Goal: Use online tool/utility

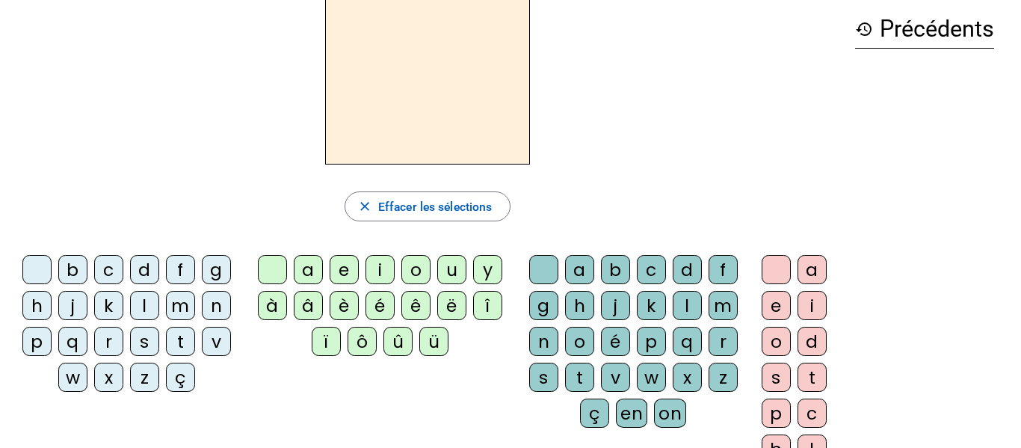
scroll to position [75, 0]
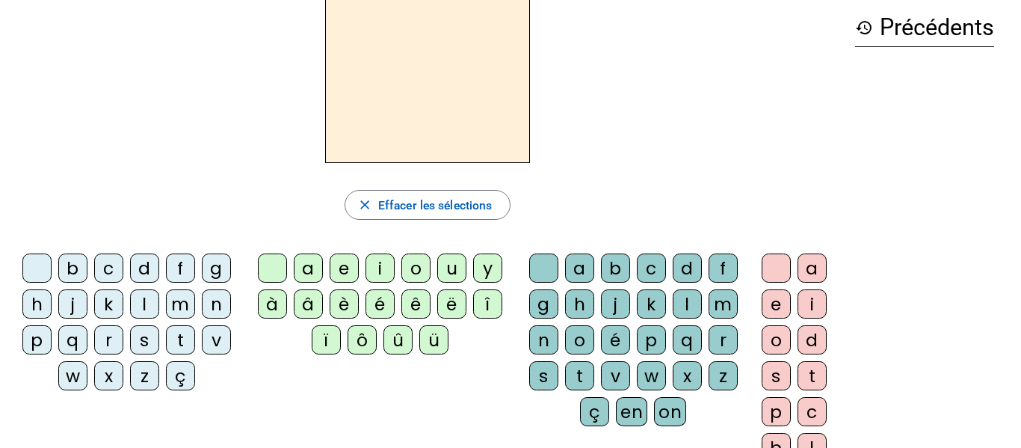
click at [183, 302] on div "m" at bounding box center [180, 303] width 29 height 29
click at [315, 259] on div "a" at bounding box center [308, 267] width 29 height 29
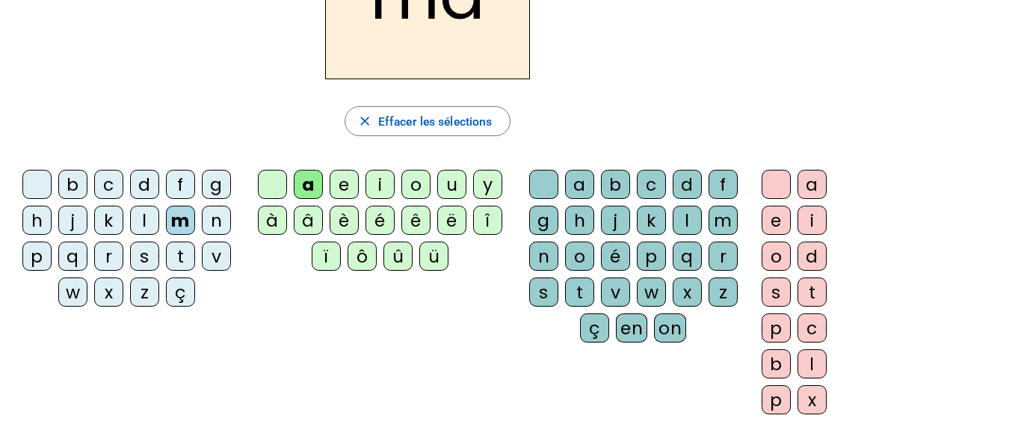
scroll to position [160, 0]
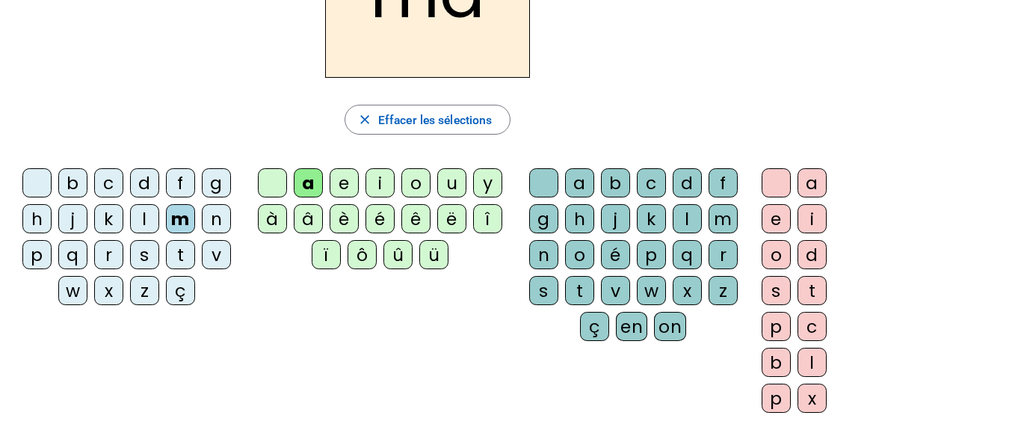
click at [810, 364] on div "l" at bounding box center [812, 362] width 29 height 29
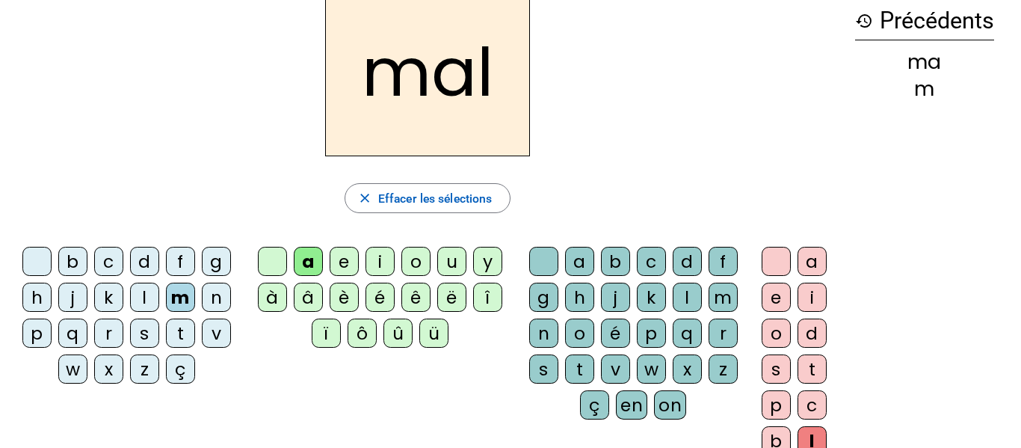
scroll to position [78, 0]
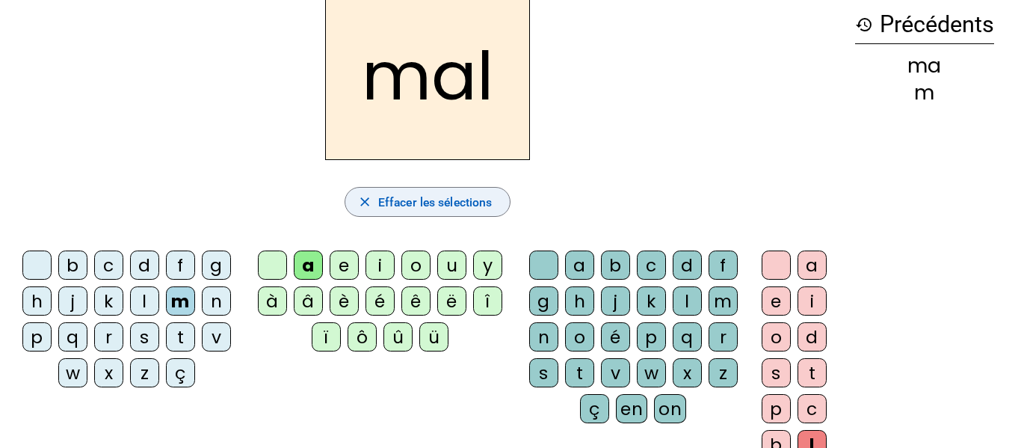
click at [478, 210] on span "Effacer les sélections" at bounding box center [435, 202] width 114 height 20
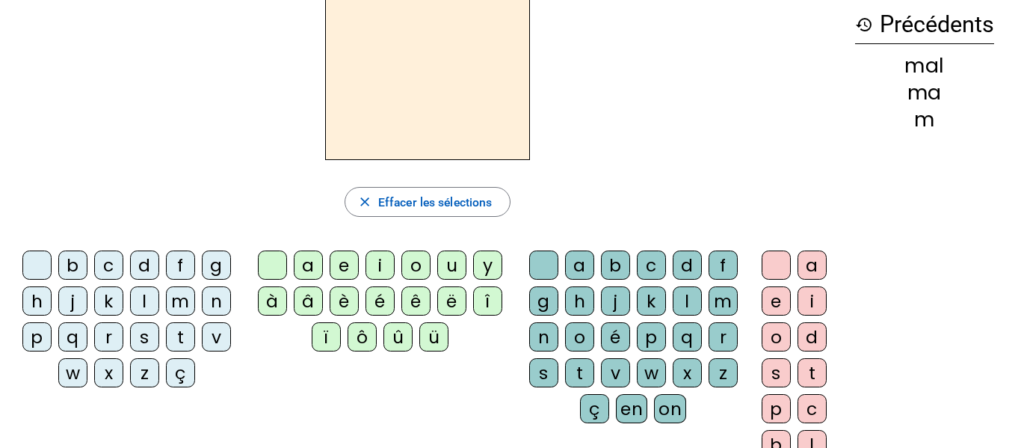
click at [185, 297] on div "m" at bounding box center [180, 300] width 29 height 29
click at [303, 259] on div "a" at bounding box center [308, 264] width 29 height 29
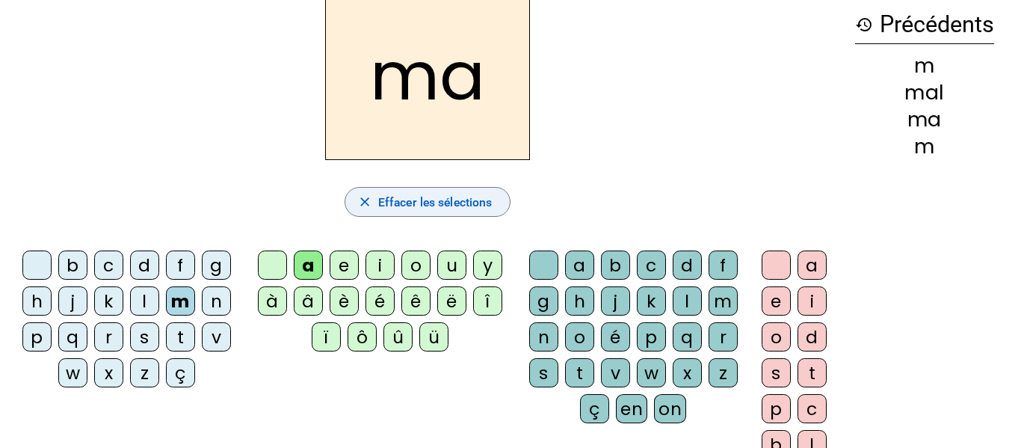
click at [446, 195] on span "Effacer les sélections" at bounding box center [435, 202] width 114 height 20
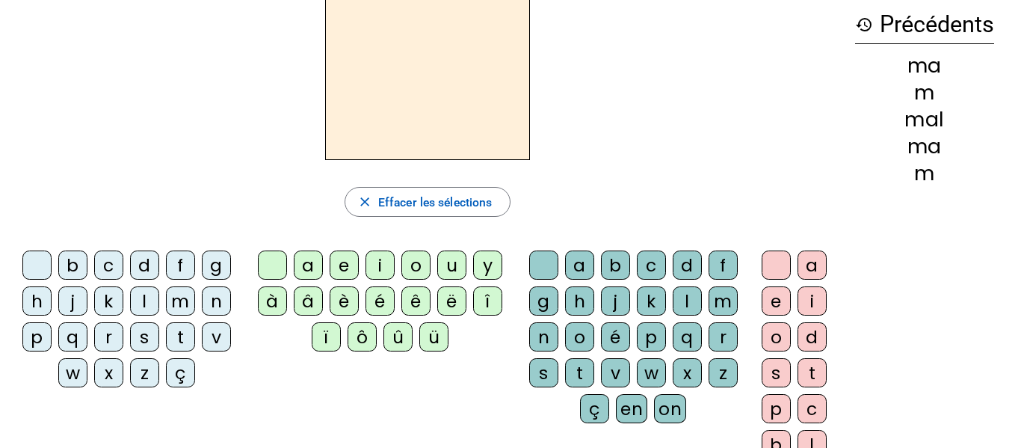
click at [313, 268] on div "a" at bounding box center [308, 264] width 29 height 29
click at [718, 292] on div "m" at bounding box center [723, 300] width 29 height 29
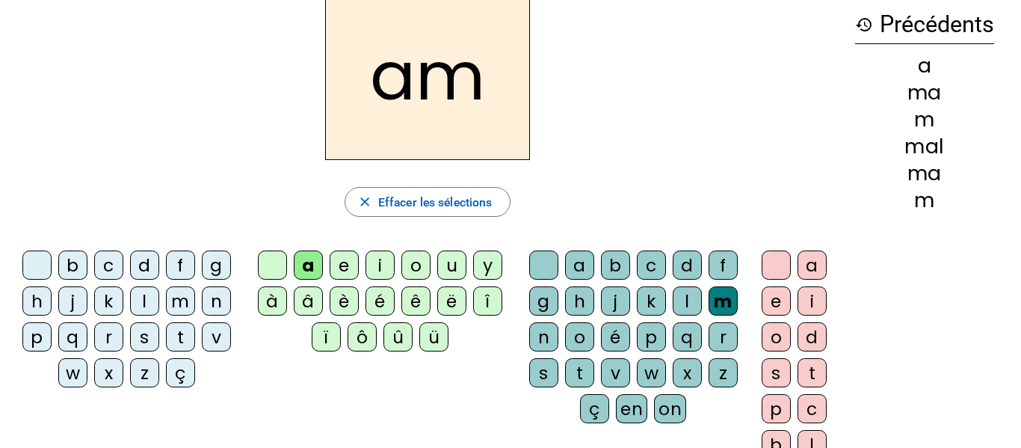
click at [805, 304] on div "i" at bounding box center [812, 300] width 29 height 29
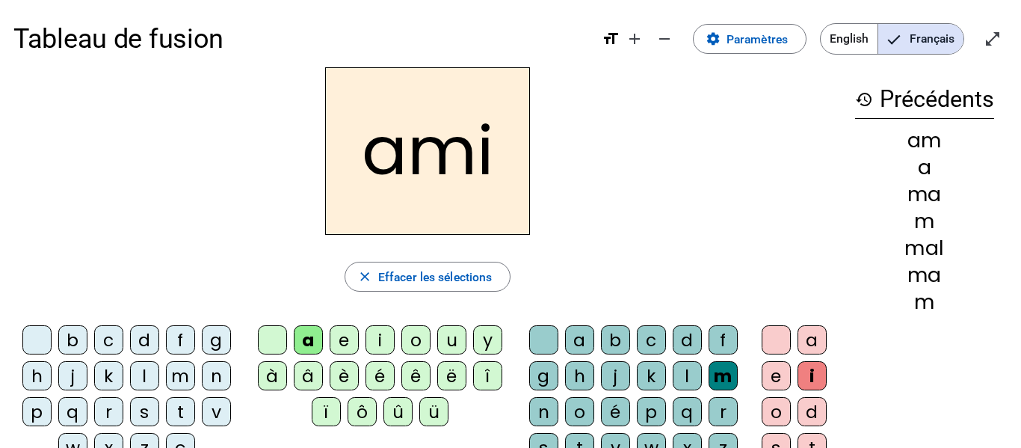
scroll to position [0, 0]
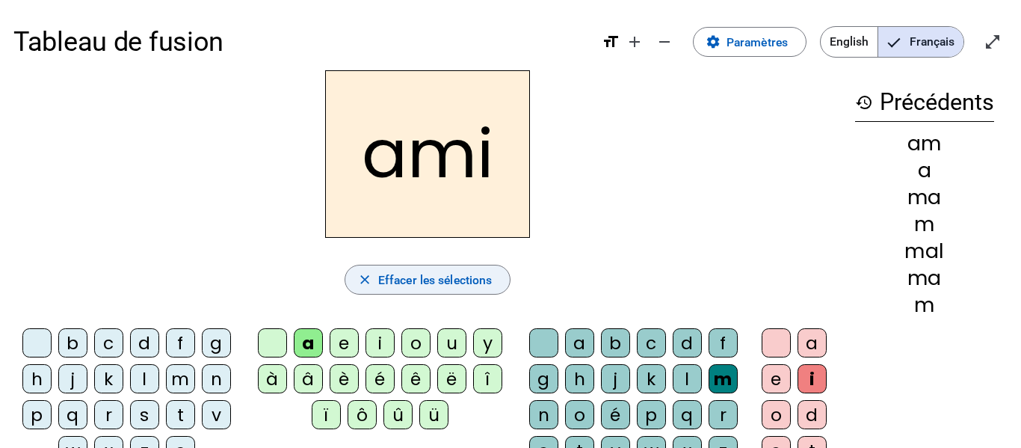
click at [435, 275] on span "Effacer les sélections" at bounding box center [435, 280] width 114 height 20
